Goal: Task Accomplishment & Management: Complete application form

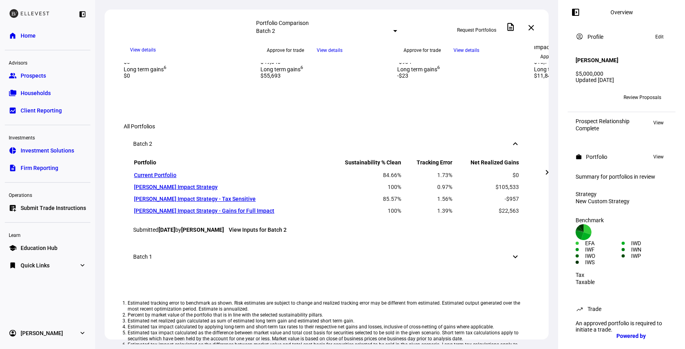
scroll to position [452, 0]
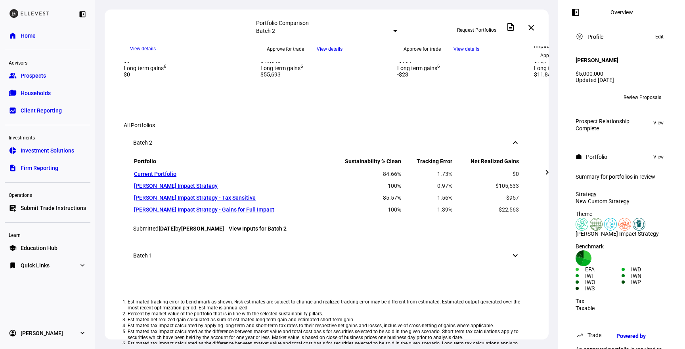
click at [547, 170] on mat-icon "chevron_right" at bounding box center [548, 173] width 10 height 10
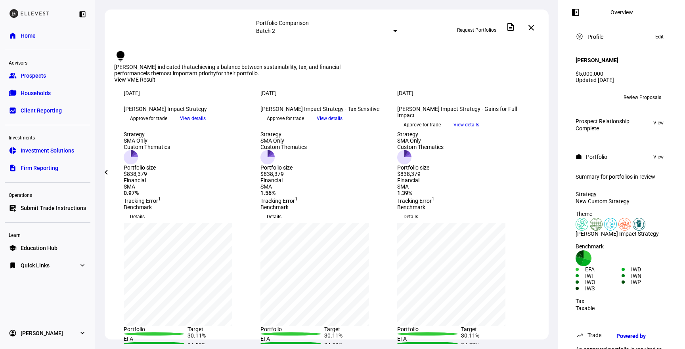
scroll to position [0, 0]
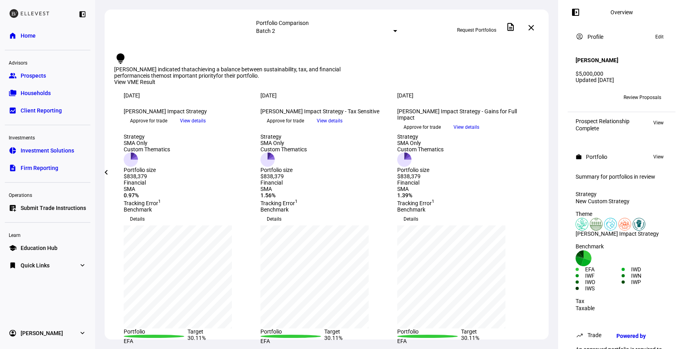
click at [491, 27] on span "Request Portfolios" at bounding box center [476, 30] width 39 height 13
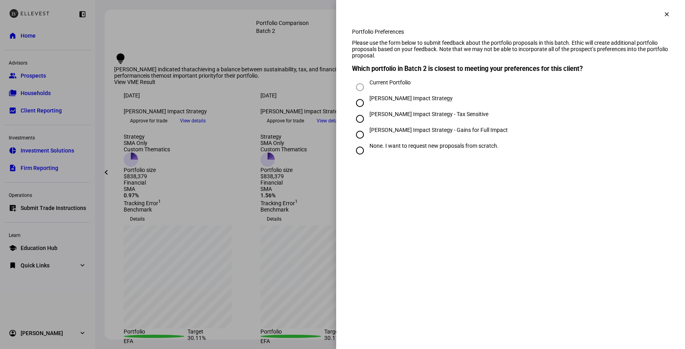
click at [396, 149] on div "None. I want to request new proposals from scratch." at bounding box center [434, 146] width 129 height 6
click at [368, 159] on input "None. I want to request new proposals from scratch." at bounding box center [360, 151] width 16 height 16
radio input "true"
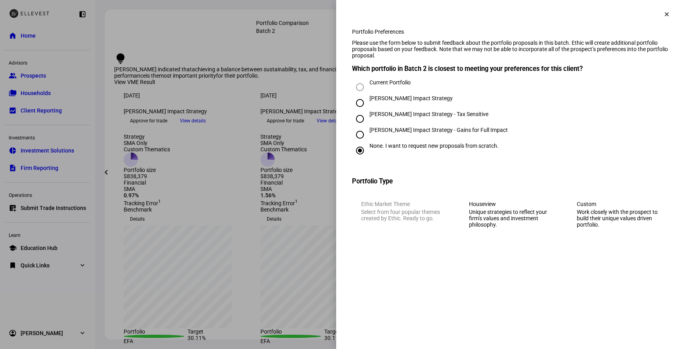
click at [593, 228] on div "Work closely with the prospect to build their unique values driven portfolio." at bounding box center [618, 218] width 83 height 19
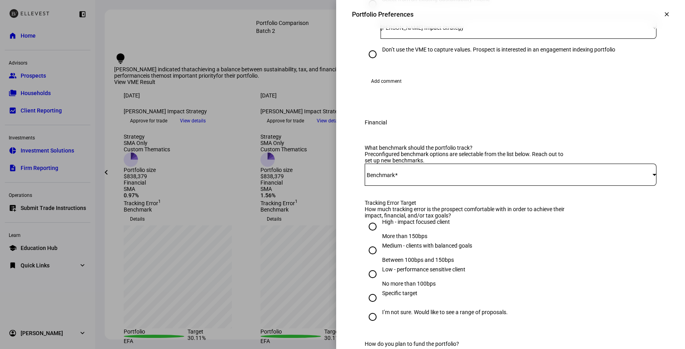
scroll to position [292, 0]
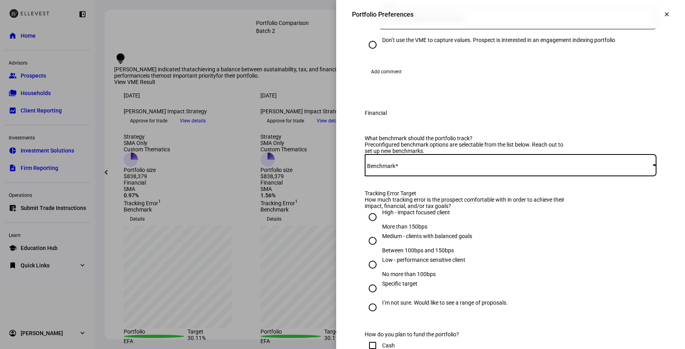
click at [418, 169] on span at bounding box center [509, 165] width 288 height 6
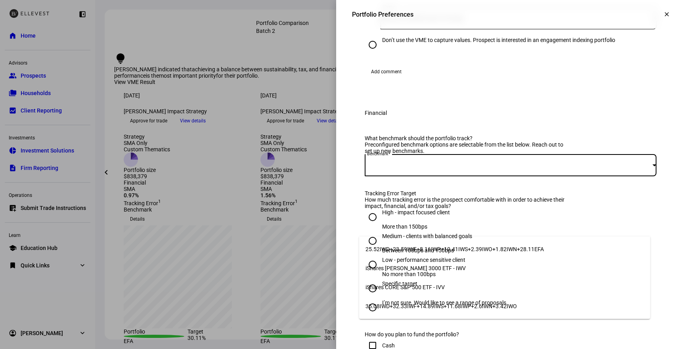
click at [479, 247] on span "25.52IWD+23.59IWF+8.16IWP+10.41IWS+2.39IWO+1.82IWN+28.11EFA" at bounding box center [455, 249] width 178 height 6
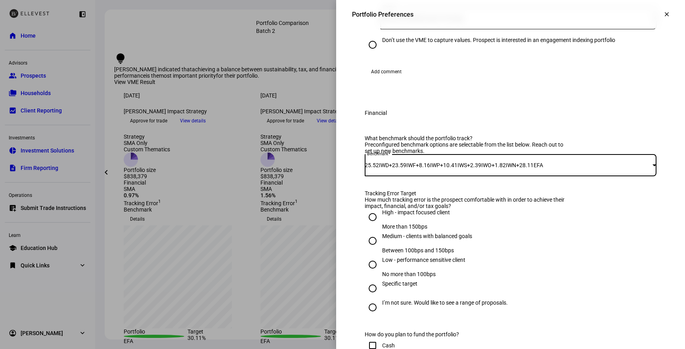
click at [453, 169] on span "25.52IWD+23.59IWF+8.16IWP+10.41IWS+2.39IWO+1.82IWN+28.11EFA" at bounding box center [454, 165] width 178 height 6
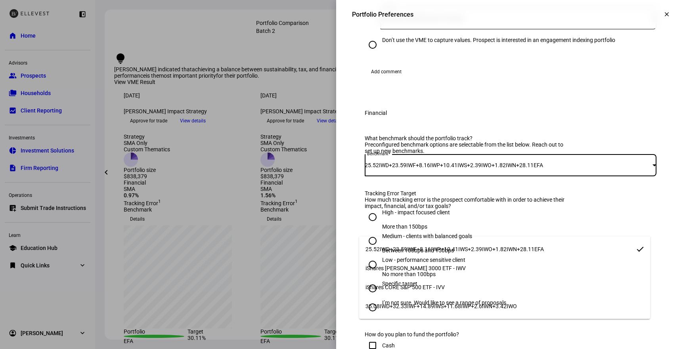
click at [451, 246] on span "25.52IWD+23.59IWF+8.16IWP+10.41IWS+2.39IWO+1.82IWN+28.11EFA" at bounding box center [455, 249] width 178 height 6
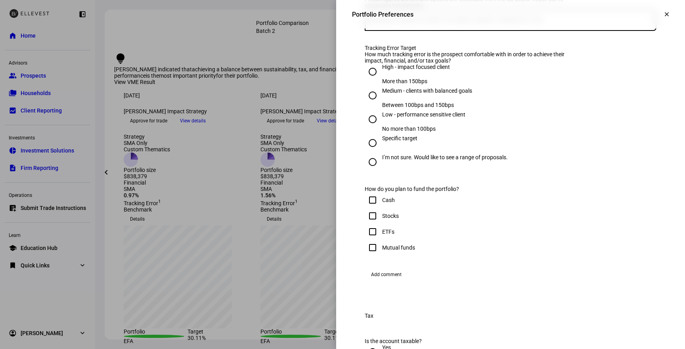
scroll to position [442, 0]
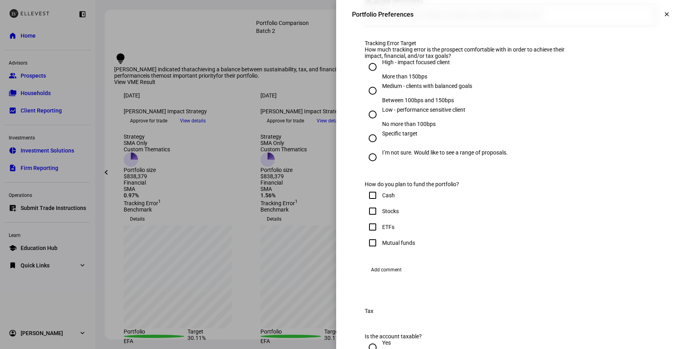
click at [410, 156] on div "I’m not sure. Would like to see a range of proposals." at bounding box center [445, 153] width 126 height 6
click at [381, 165] on input "I’m not sure. Would like to see a range of proposals." at bounding box center [373, 158] width 16 height 16
radio input "true"
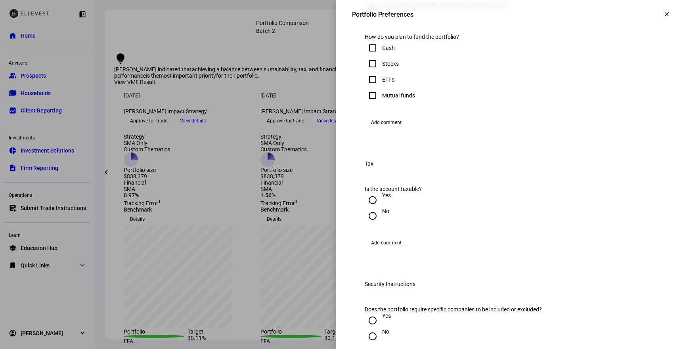
scroll to position [584, 0]
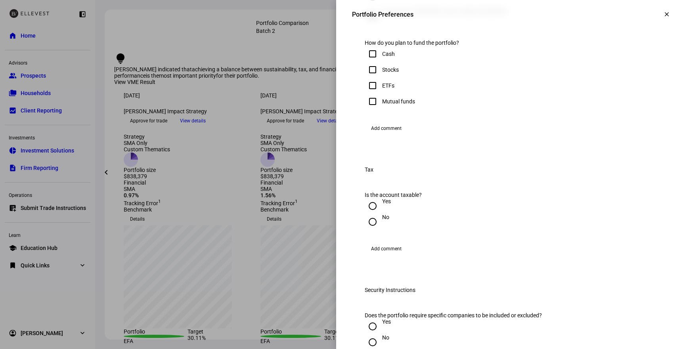
click at [384, 73] on div "Stocks" at bounding box center [390, 70] width 17 height 6
click at [381, 78] on input "Stocks" at bounding box center [373, 70] width 16 height 16
checkbox input "true"
click at [389, 135] on span "Add comment" at bounding box center [386, 128] width 31 height 13
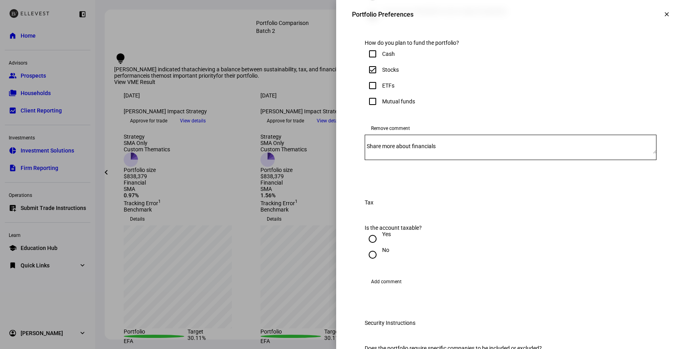
click at [404, 150] on mat-label "Share more about financials" at bounding box center [401, 146] width 69 height 6
click at [404, 154] on textarea "Share more about financials" at bounding box center [511, 147] width 292 height 13
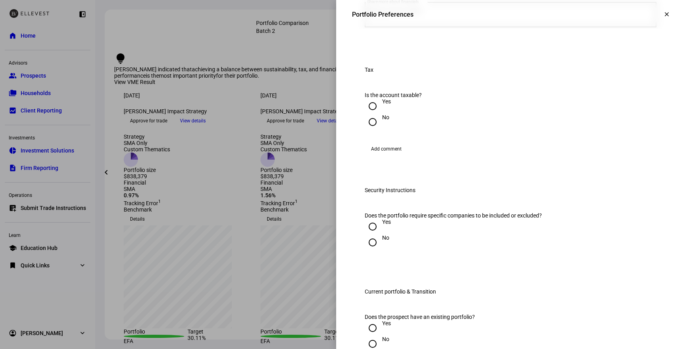
scroll to position [723, 0]
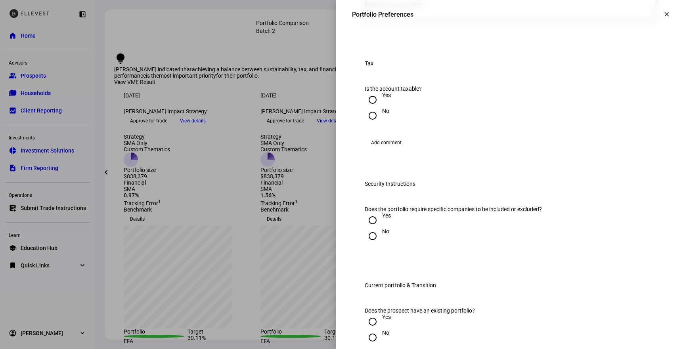
type textarea "Existing account x4879"
click at [368, 108] on input "Yes" at bounding box center [373, 100] width 16 height 16
radio input "true"
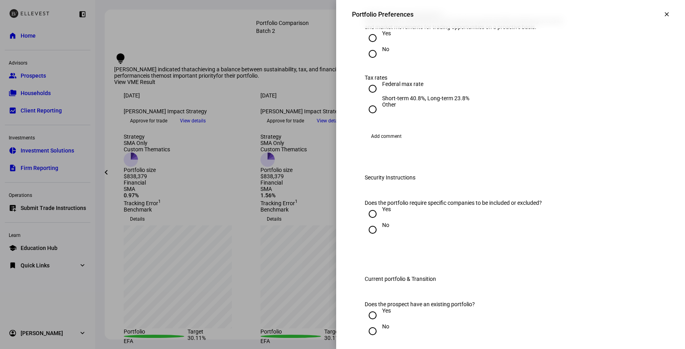
scroll to position [849, 0]
click at [395, 30] on div "Ethic will seek to sell securities with losses by systematically monitoring acc…" at bounding box center [467, 23] width 204 height 13
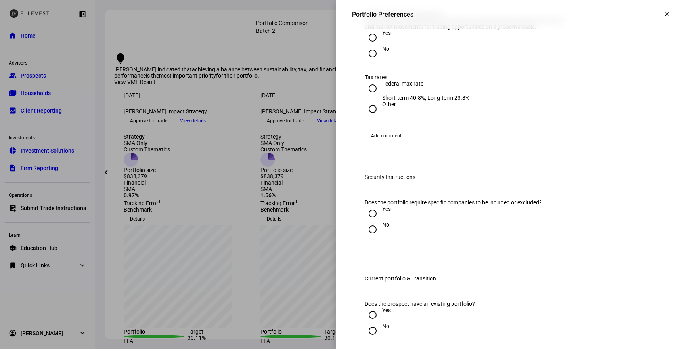
click at [367, 46] on input "Yes" at bounding box center [373, 38] width 16 height 16
radio input "true"
click at [382, 87] on div "Federal max rate" at bounding box center [425, 84] width 87 height 6
click at [380, 96] on input "Federal max rate Short-term 40.8%, Long-term 23.8%" at bounding box center [373, 89] width 16 height 16
radio input "true"
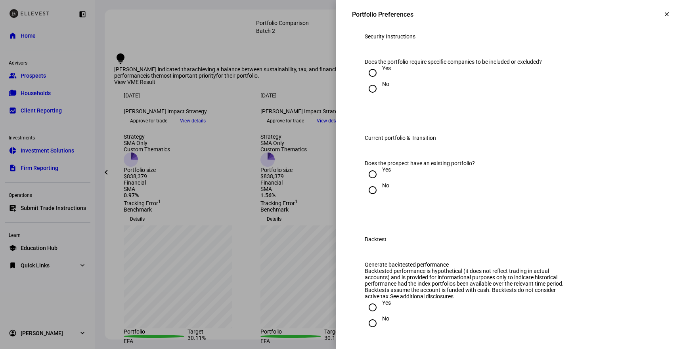
scroll to position [991, 0]
click at [365, 96] on input "No" at bounding box center [373, 88] width 16 height 16
radio input "true"
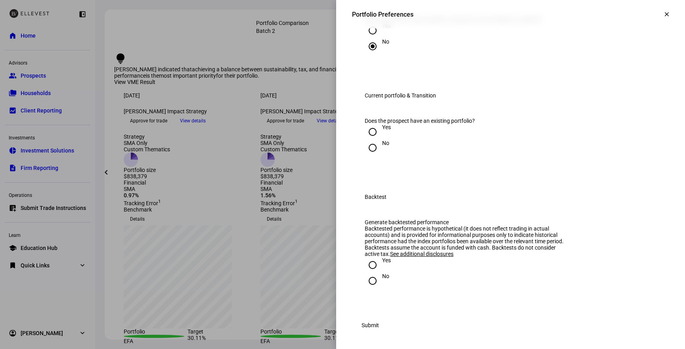
scroll to position [1106, 0]
click at [368, 140] on input "Yes" at bounding box center [373, 132] width 16 height 16
radio input "true"
click at [368, 140] on input "Yes" at bounding box center [373, 132] width 16 height 16
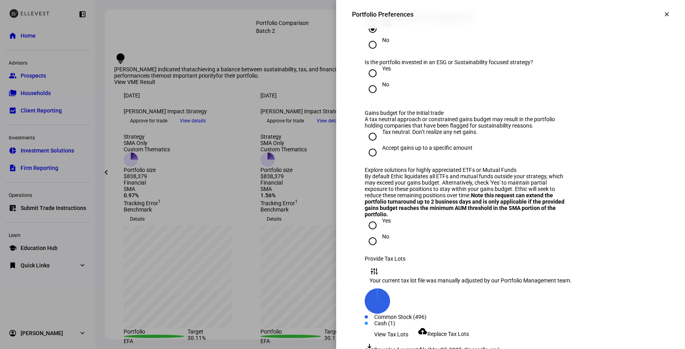
scroll to position [1136, 0]
click at [367, 81] on input "Yes" at bounding box center [373, 73] width 16 height 16
radio input "true"
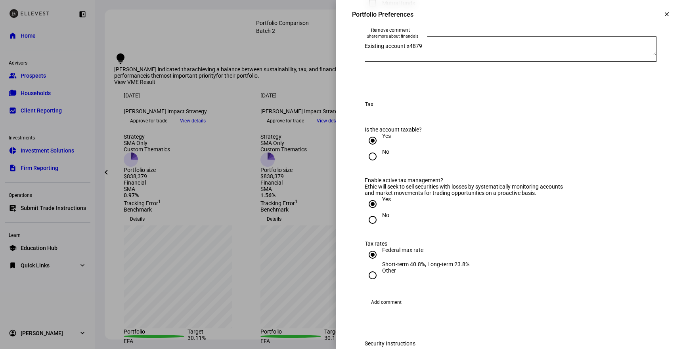
scroll to position [675, 0]
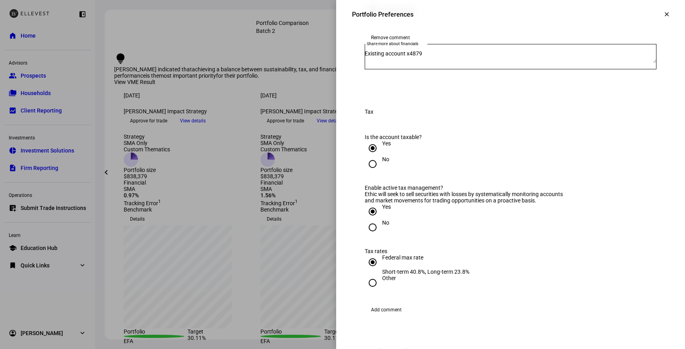
click at [447, 63] on textarea "Existing account x4879" at bounding box center [511, 56] width 292 height 13
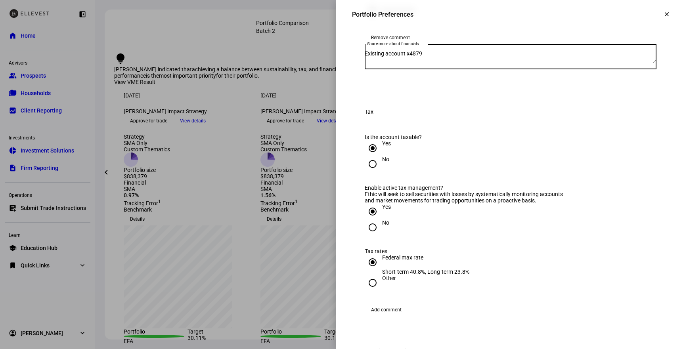
click at [446, 63] on textarea "Existing account x4879" at bounding box center [511, 56] width 292 height 13
paste textarea "Hi, we'd like to see a transition plan from intentional impact to [PERSON_NAME]…"
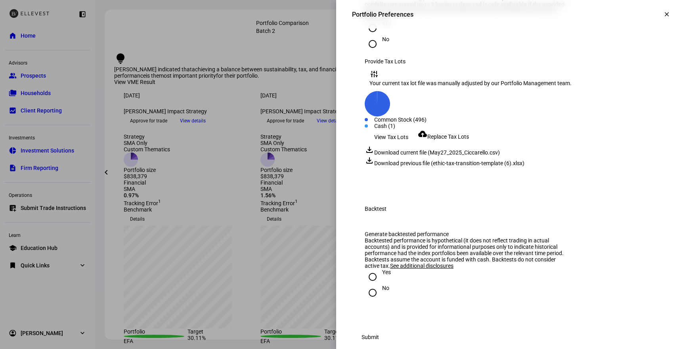
scroll to position [1547, 0]
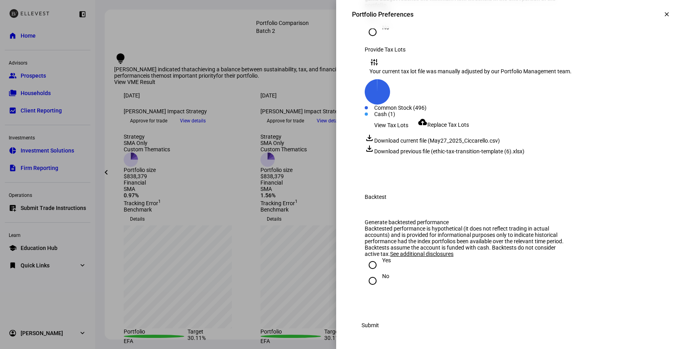
type textarea "Hi, we'd like to see a transition plan from intentional impact to [PERSON_NAME]…"
click at [379, 327] on span "Submit" at bounding box center [370, 326] width 17 height 16
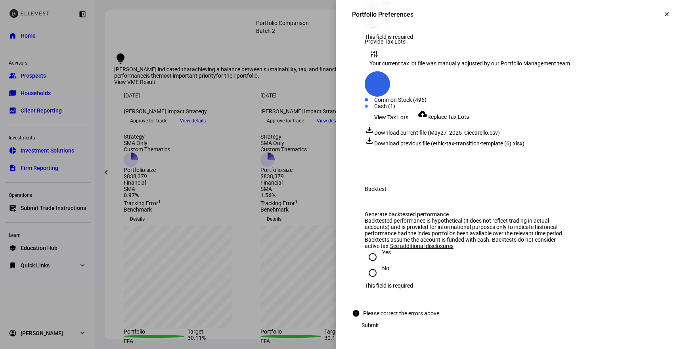
click at [372, 265] on input "Yes" at bounding box center [373, 257] width 16 height 16
radio input "true"
click at [365, 281] on input "No" at bounding box center [373, 273] width 16 height 16
radio input "true"
click at [379, 328] on span "Submit" at bounding box center [370, 326] width 17 height 16
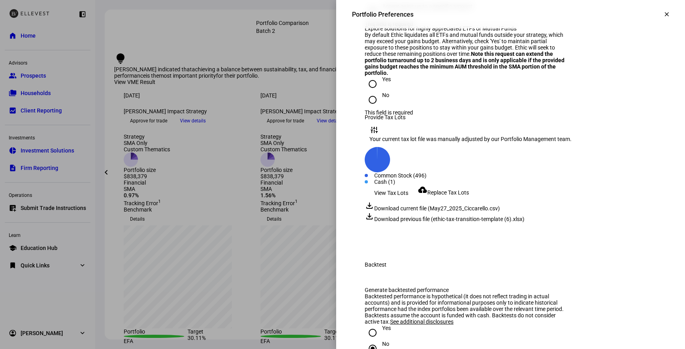
scroll to position [1312, 0]
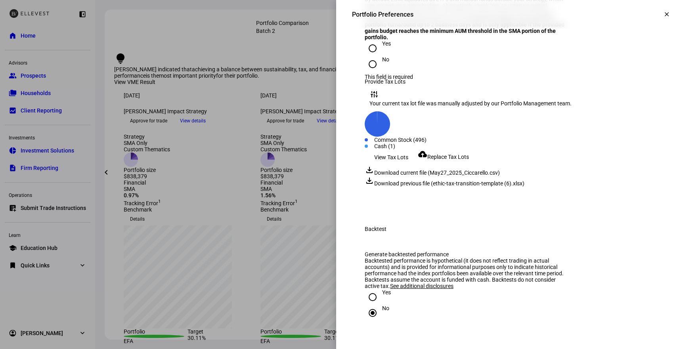
radio input "true"
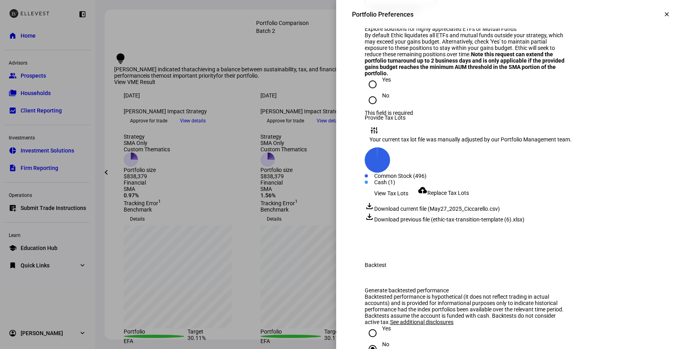
radio input "true"
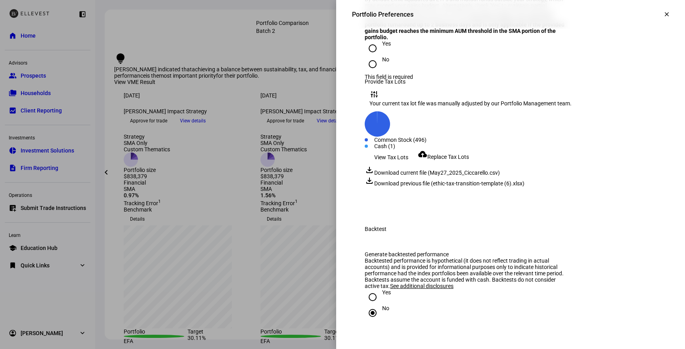
click at [369, 72] on input "No" at bounding box center [373, 64] width 16 height 16
radio input "true"
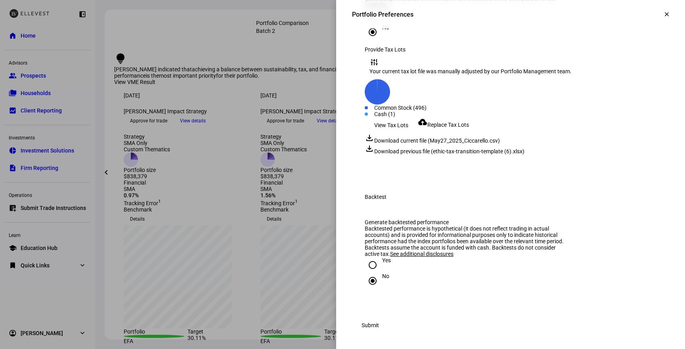
scroll to position [1547, 0]
click at [389, 324] on span at bounding box center [370, 326] width 36 height 16
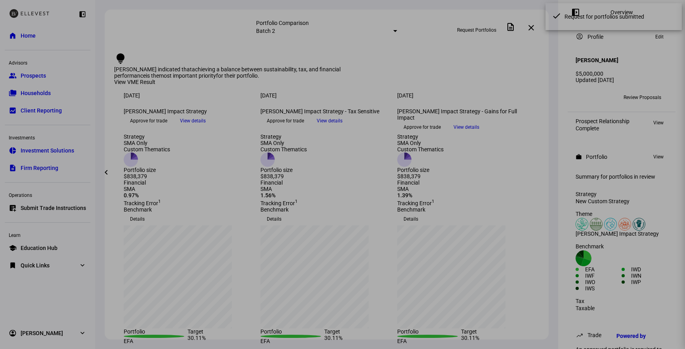
scroll to position [0, 0]
